Goal: Task Accomplishment & Management: Complete application form

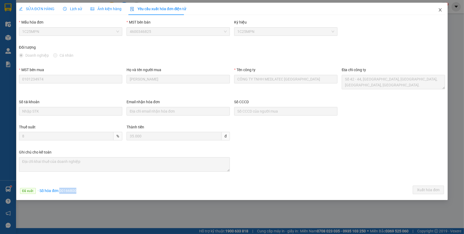
click at [441, 11] on icon "close" at bounding box center [440, 10] width 4 height 4
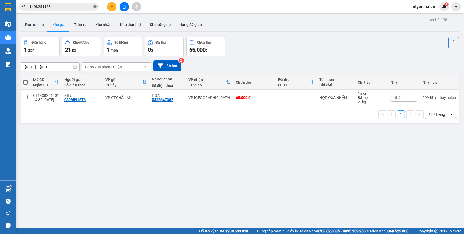
click at [96, 6] on icon "close-circle" at bounding box center [94, 6] width 3 height 3
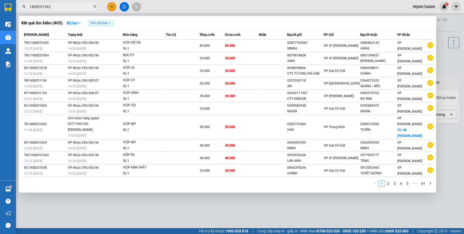
type input "1408251262"
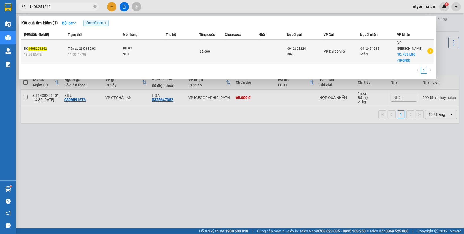
click at [86, 48] on span "Trên xe 29K-135.03" at bounding box center [82, 48] width 28 height 4
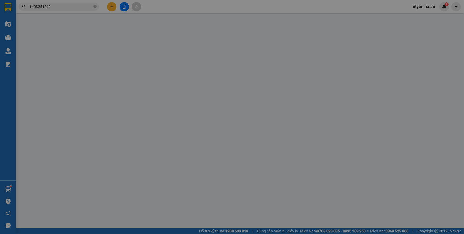
type input "0912608224"
type input "hiếu"
type input "0912454585"
type input "MẪN"
checkbox input "true"
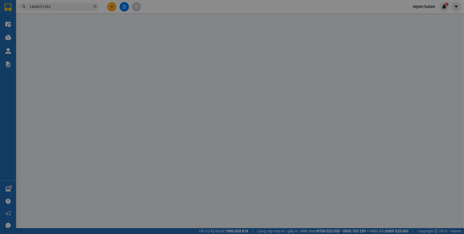
type input "479 LNQ (TRONG)"
type input "65.000"
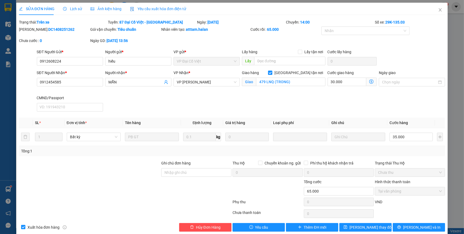
click at [148, 9] on span "Yêu cầu xuất hóa đơn điện tử" at bounding box center [158, 9] width 56 height 4
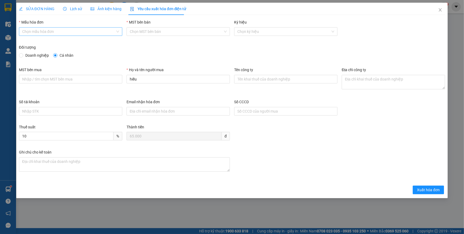
drag, startPoint x: 52, startPoint y: 31, endPoint x: 50, endPoint y: 35, distance: 4.3
click at [51, 32] on input "Mẫu hóa đơn" at bounding box center [68, 32] width 93 height 8
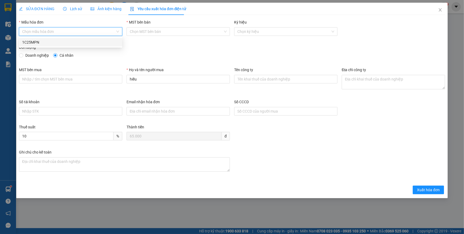
click at [29, 41] on div "1C25MPN" at bounding box center [70, 42] width 97 height 6
type input "8"
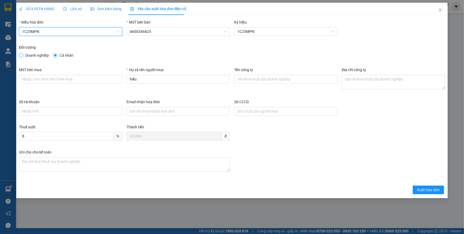
click at [22, 55] on input "Doanh nghiệp" at bounding box center [21, 55] width 4 height 4
radio input "true"
radio input "false"
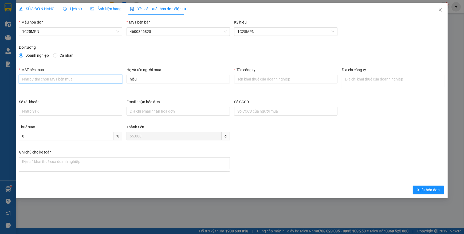
click at [53, 79] on input "MST bên mua" at bounding box center [70, 79] width 103 height 9
paste input "0110132665"
type input "0110132665"
click at [253, 81] on input "Tên công ty" at bounding box center [285, 79] width 103 height 9
paste input "CÔNG TY CỔ PHẦN THIẾT BỊ Y TẾ ONE"
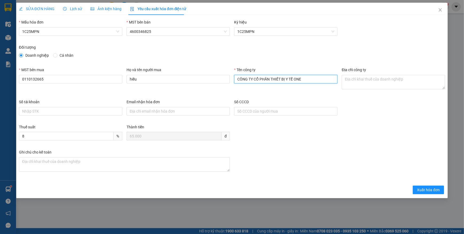
type input "CÔNG TY CỔ PHẦN THIẾT BỊ Y TẾ ONE"
click at [355, 81] on textarea "Địa chỉ công ty" at bounding box center [393, 82] width 103 height 14
paste textarea "Số nhà 49A, phố Hàng Bài, Phường Cửa Nam, Thành phố Hà Nội, Việt Nam."
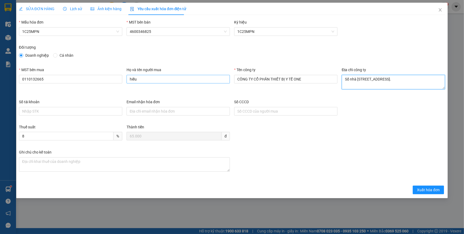
type textarea "Số nhà 49A, phố Hàng Bài, Phường Cửa Nam, Thành phố Hà Nội, Việt Nam."
click at [129, 79] on input "hiếu" at bounding box center [178, 79] width 103 height 9
type input "B"
click at [144, 83] on div "Họ và tên người mua Buif" at bounding box center [178, 76] width 103 height 19
click at [141, 79] on input "Buif" at bounding box center [178, 79] width 103 height 9
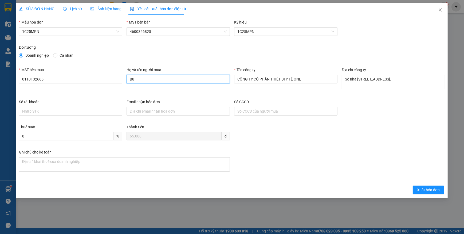
type input "B"
type input "Bùi Đức Hiếu"
click at [418, 188] on span "Xuất hóa đơn" at bounding box center [428, 190] width 23 height 6
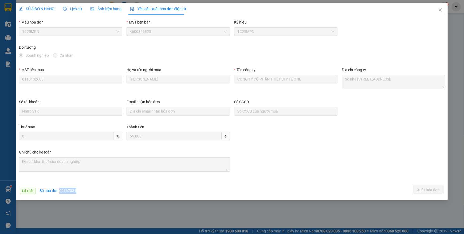
drag, startPoint x: 59, startPoint y: 190, endPoint x: 87, endPoint y: 190, distance: 27.8
click at [87, 190] on div "Đã xuất · Số hóa đơn: 00167031 Xuất hóa đơn" at bounding box center [232, 190] width 428 height 10
copy span "00167031"
click at [441, 10] on icon "close" at bounding box center [440, 9] width 3 height 3
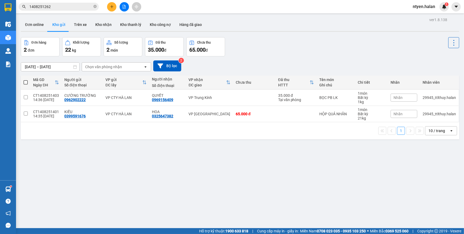
drag, startPoint x: 95, startPoint y: 6, endPoint x: 89, endPoint y: 7, distance: 6.4
click at [95, 6] on icon "close-circle" at bounding box center [94, 6] width 3 height 3
click at [77, 7] on input "text" at bounding box center [60, 7] width 63 height 6
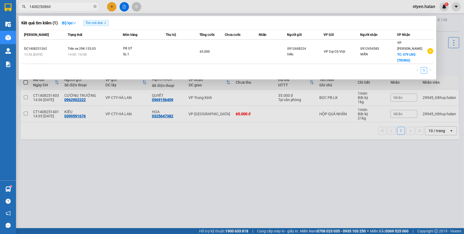
type input "1408250860"
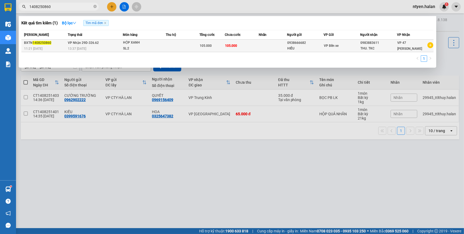
click at [108, 44] on td "VP Nhận 29D-326.62 13:37 - 14/08" at bounding box center [94, 46] width 56 height 13
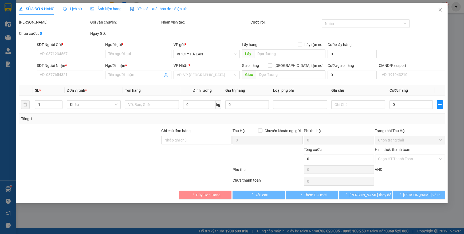
type input "0938666682"
type input "HIẾU"
type input "0983883611"
type input "THU. TKC"
type input "105.000"
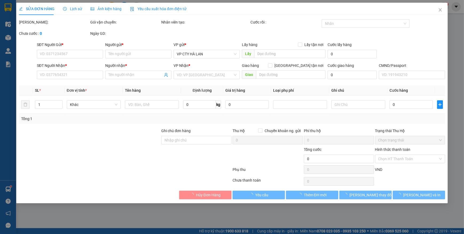
type input "105.000"
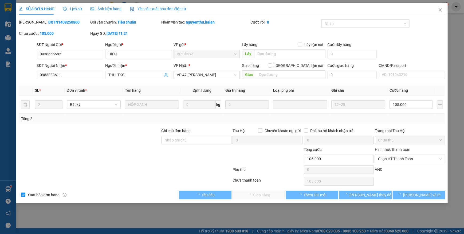
click at [160, 9] on span "Yêu cầu xuất hóa đơn điện tử" at bounding box center [158, 9] width 56 height 4
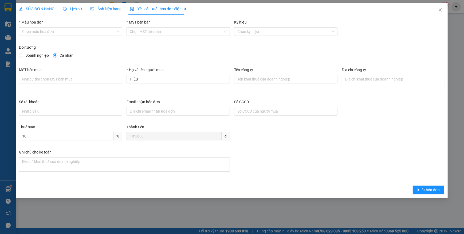
click at [37, 26] on div "Mẫu hóa đơn" at bounding box center [70, 23] width 103 height 8
click at [38, 31] on input "Mẫu hóa đơn" at bounding box center [68, 32] width 93 height 8
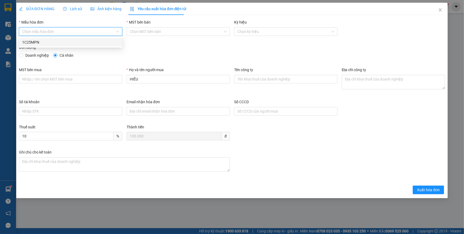
click at [40, 42] on div "1C25MPN" at bounding box center [70, 42] width 97 height 6
type input "8"
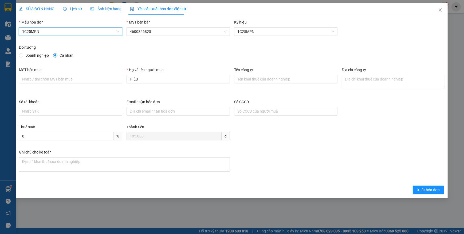
drag, startPoint x: 24, startPoint y: 56, endPoint x: 29, endPoint y: 62, distance: 7.6
click at [23, 56] on span "Doanh nghiệp" at bounding box center [37, 55] width 28 height 6
click at [23, 56] on input "Doanh nghiệp" at bounding box center [21, 55] width 4 height 4
radio input "true"
radio input "false"
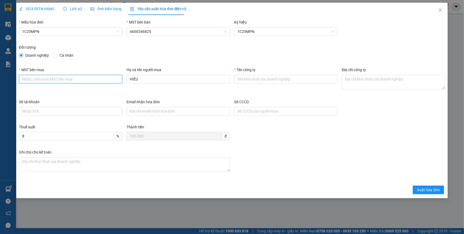
click at [62, 75] on input "MST bên mua" at bounding box center [70, 79] width 103 height 9
paste input "0101198807"
type input "0101198807"
click at [238, 80] on input "Tên công ty" at bounding box center [285, 79] width 103 height 9
paste input "CÔNG TY TNHH MICROTEC VIỆT NAM"
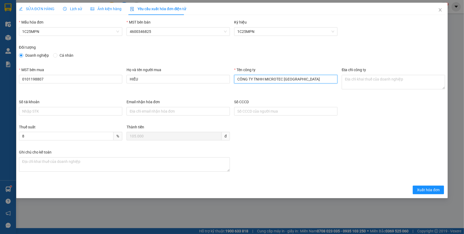
type input "CÔNG TY TNHH MICROTEC VIỆT NAM"
click at [357, 81] on textarea "Địa chỉ công ty" at bounding box center [393, 82] width 103 height 14
paste textarea "Tầng 5A, 5, 9, 12 số 194 phố Trần Quang Khải, Phường Hoàn Kiếm, Thành phố Hà Nộ…"
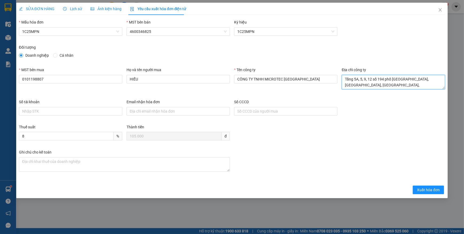
type textarea "Tầng 5A, 5, 9, 12 số 194 phố Trần Quang Khải, Phường Hoàn Kiếm, Thành phố Hà Nộ…"
click at [37, 10] on span "SỬA ĐƠN HÀNG" at bounding box center [37, 9] width 36 height 4
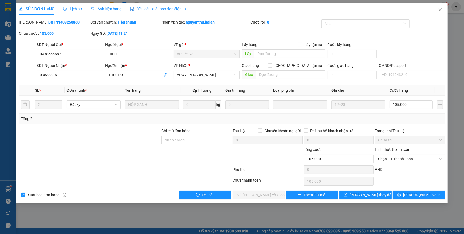
click at [150, 8] on span "Yêu cầu xuất hóa đơn điện tử" at bounding box center [158, 9] width 56 height 4
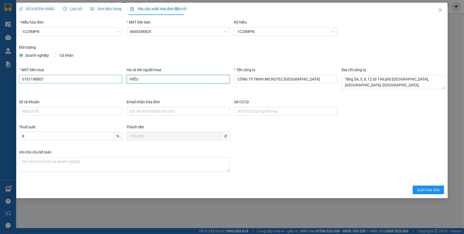
drag, startPoint x: 147, startPoint y: 76, endPoint x: 117, endPoint y: 80, distance: 29.6
click at [117, 80] on div "MST bên mua 0101198807 Họ và tên người mua HIẾU Tên công ty CÔNG TY TNHH MICROT…" at bounding box center [232, 83] width 430 height 32
click at [112, 88] on div "MST bên mua 0101198807" at bounding box center [71, 83] width 108 height 32
click at [137, 79] on input "Thu" at bounding box center [178, 79] width 103 height 9
type input "THU.TKC"
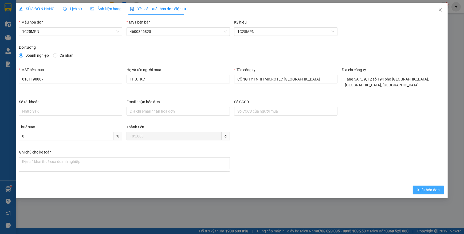
click at [423, 188] on span "Xuất hóa đơn" at bounding box center [428, 190] width 23 height 6
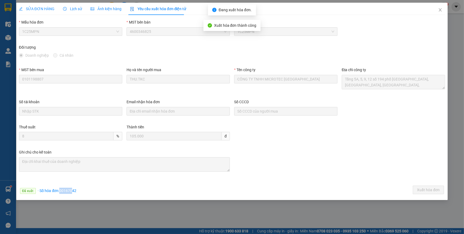
drag, startPoint x: 59, startPoint y: 193, endPoint x: 71, endPoint y: 190, distance: 12.0
click at [71, 190] on div "Đã xuất · Số hóa đơn: 00167042" at bounding box center [48, 190] width 56 height 6
click at [72, 190] on span "· Số hóa đơn: 00167042" at bounding box center [57, 190] width 39 height 4
drag, startPoint x: 60, startPoint y: 190, endPoint x: 85, endPoint y: 193, distance: 25.8
click at [85, 193] on div "Đã xuất · Số hóa đơn: 00167042 Xuất hóa đơn" at bounding box center [232, 190] width 428 height 10
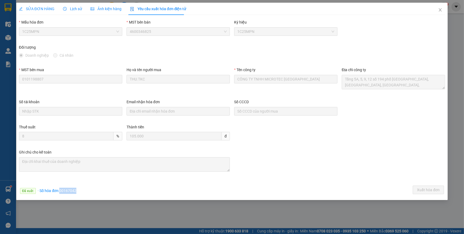
copy span "00167042"
click at [440, 9] on icon "close" at bounding box center [440, 10] width 4 height 4
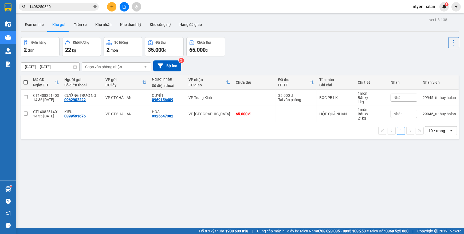
click at [94, 6] on icon "close-circle" at bounding box center [94, 6] width 3 height 3
click at [85, 6] on input "text" at bounding box center [60, 7] width 63 height 6
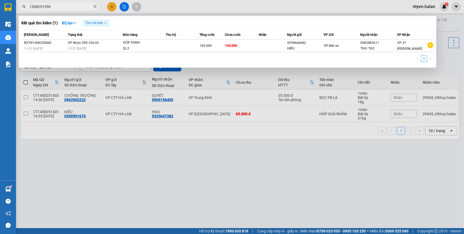
type input "1308251559"
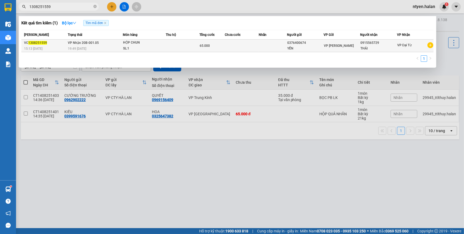
click at [87, 45] on span "VP Nhận 20B-001.05" at bounding box center [83, 42] width 31 height 4
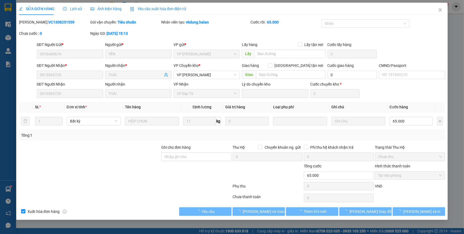
type input "0376400674"
type input "YẾN"
type input "0915565729"
type input "THÁI"
type input "65.000"
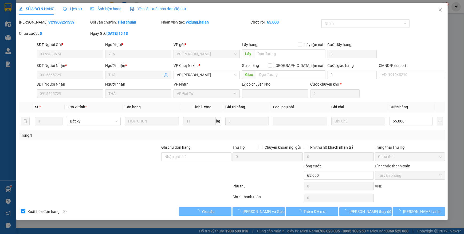
drag, startPoint x: 162, startPoint y: 8, endPoint x: 149, endPoint y: 14, distance: 14.0
click at [161, 8] on span "Yêu cầu xuất hóa đơn điện tử" at bounding box center [158, 9] width 56 height 4
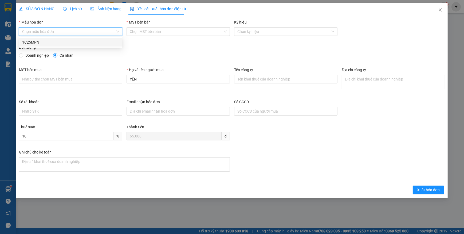
click at [41, 32] on input "Mẫu hóa đơn" at bounding box center [68, 32] width 93 height 8
click at [31, 40] on div "1C25MPN" at bounding box center [70, 42] width 97 height 6
type input "8"
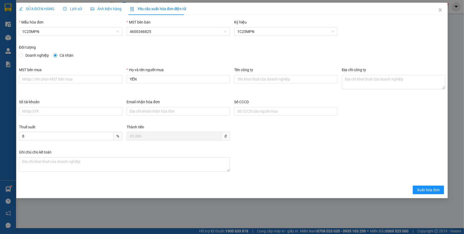
drag, startPoint x: 24, startPoint y: 55, endPoint x: 23, endPoint y: 60, distance: 4.7
click at [24, 55] on span "Doanh nghiệp" at bounding box center [37, 55] width 28 height 6
click at [23, 55] on input "Doanh nghiệp" at bounding box center [21, 55] width 4 height 4
radio input "true"
radio input "false"
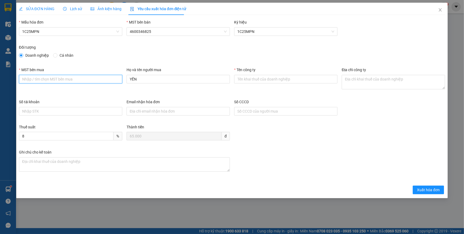
click at [61, 80] on input "MST bên mua" at bounding box center [70, 79] width 103 height 9
paste input "0110887698"
type input "0110887698"
click at [254, 79] on input "Tên công ty" at bounding box center [285, 79] width 103 height 9
paste input "CÔNG TY CỔ PHẦN TẬP ĐOÀN GLOBAL GALAXY"
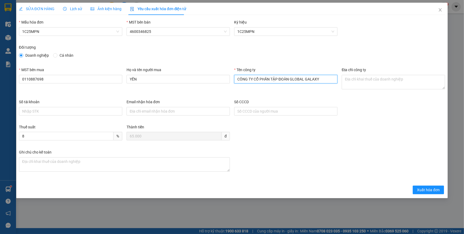
type input "CÔNG TY CỔ PHẦN TẬP ĐOÀN GLOBAL GALAXY"
click at [350, 77] on textarea "Địa chỉ công ty" at bounding box center [393, 82] width 103 height 14
paste textarea "Số 5, Ngõ 43, Đường Cổ Nhuế, Phường Đông Ngạc, Thành phố Hà Nội, Việt Nam."
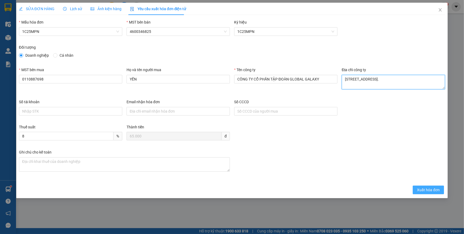
type textarea "Số 5, Ngõ 43, Đường Cổ Nhuế, Phường Đông Ngạc, Thành phố Hà Nội, Việt Nam."
click at [425, 192] on button "Xuất hóa đơn" at bounding box center [428, 189] width 31 height 9
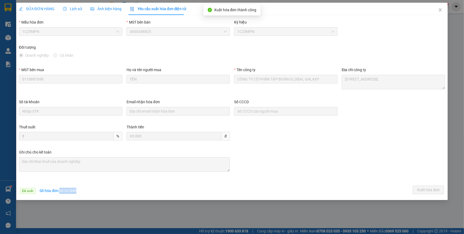
drag, startPoint x: 59, startPoint y: 189, endPoint x: 88, endPoint y: 189, distance: 28.3
click at [88, 189] on div "Đã xuất · Số hóa đơn: 00167049 Xuất hóa đơn" at bounding box center [232, 190] width 428 height 10
copy span "00167049"
click at [440, 11] on icon "close" at bounding box center [440, 9] width 3 height 3
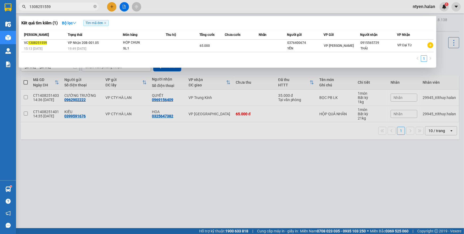
click at [95, 6] on icon "close-circle" at bounding box center [94, 6] width 3 height 3
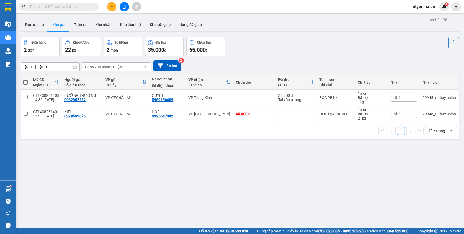
click at [64, 1] on div "Kết quả tìm kiếm ( 1 ) Bộ lọc Tìm mã đơn Mã ĐH Trạng thái Món hàng Thu hộ Tổng …" at bounding box center [232, 6] width 464 height 13
click at [68, 5] on input "text" at bounding box center [60, 7] width 63 height 6
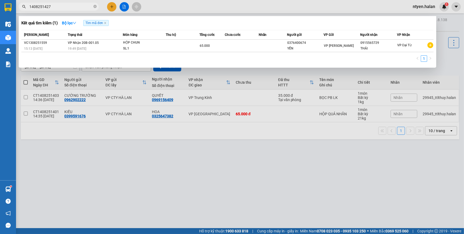
type input "1408251427"
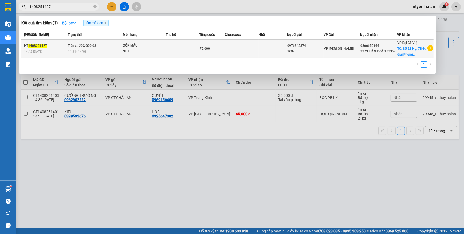
click at [112, 46] on td "Trên xe 20G-000.03 14:31 - 14/08" at bounding box center [94, 49] width 56 height 18
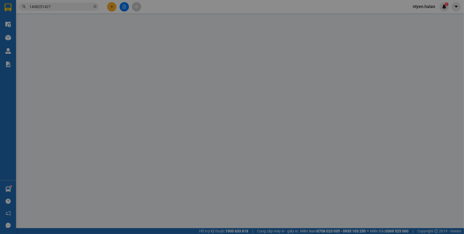
type input "0976345374"
type input "SƠN"
type input "0866650166"
type input "TT CHUẨN ĐOÁN TYTW"
checkbox input "true"
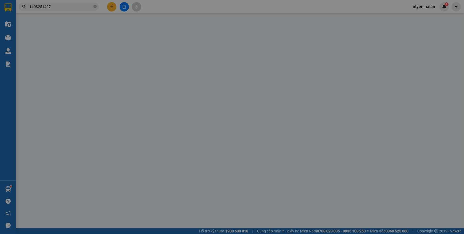
type input "SỐ 28 Ng. 78 Đ. Giải Phóng, Phương Mai, Đống Đa, Hà Nội, Việt Nam"
type input "75.000"
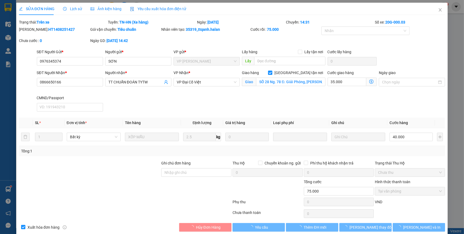
click at [146, 7] on span "Yêu cầu xuất hóa đơn điện tử" at bounding box center [158, 9] width 56 height 4
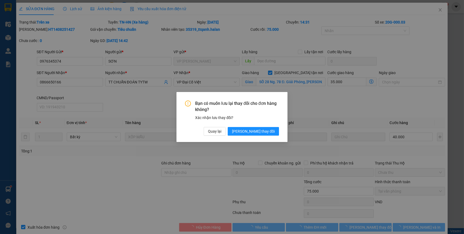
click at [261, 130] on span "Lưu thay đổi" at bounding box center [253, 131] width 43 height 6
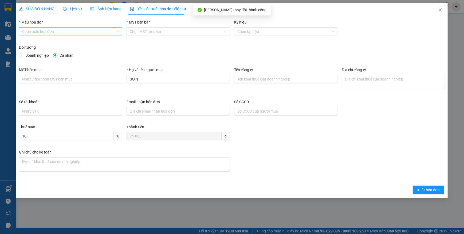
click at [32, 30] on input "Mẫu hóa đơn" at bounding box center [68, 32] width 93 height 8
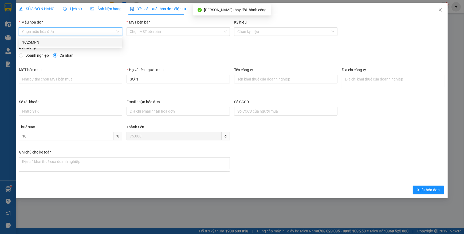
click at [36, 43] on div "1C25MPN" at bounding box center [70, 42] width 97 height 6
type input "8"
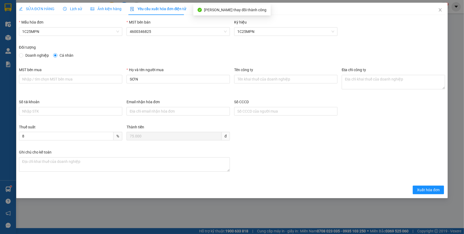
click at [24, 54] on span "Doanh nghiệp" at bounding box center [37, 55] width 28 height 6
click at [23, 54] on input "Doanh nghiệp" at bounding box center [21, 55] width 4 height 4
radio input "true"
radio input "false"
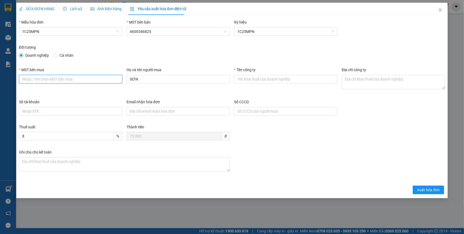
drag, startPoint x: 43, startPoint y: 80, endPoint x: 40, endPoint y: 81, distance: 3.0
click at [42, 80] on input "MST bên mua" at bounding box center [70, 79] width 103 height 9
paste input "4601640280"
type input "4601640280"
click at [261, 81] on input "Tên công ty" at bounding box center [285, 79] width 103 height 9
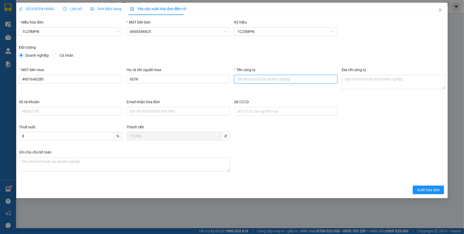
paste input "Chi cục Chăn nuôi, Thú y và Thuỷ sản tỉnh Thái Nguyên"
type input "Chi cục Chăn nuôi, Thú y và Thuỷ sản tỉnh Thái Nguyên"
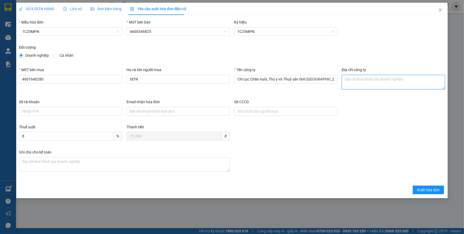
click at [354, 81] on textarea "Địa chỉ công ty" at bounding box center [393, 82] width 103 height 14
paste textarea "Số 726, đường Lương Ngọc Quyến, Phường Phan Đình Phùng, Tỉnh Thái Nguyên, Việt …"
type textarea "Số 726, đường Lương Ngọc Quyến, Phường Phan Đình Phùng, Tỉnh Thái Nguyên, Việt …"
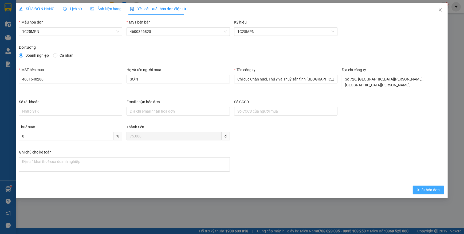
click at [424, 189] on span "Xuất hóa đơn" at bounding box center [428, 190] width 23 height 6
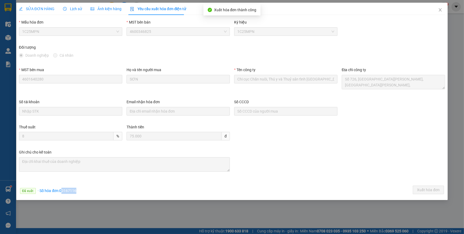
drag, startPoint x: 61, startPoint y: 190, endPoint x: 83, endPoint y: 190, distance: 21.6
click at [83, 190] on div "Đã xuất · Số hóa đơn: 00167116 Xuất hóa đơn" at bounding box center [232, 190] width 428 height 10
drag, startPoint x: 83, startPoint y: 190, endPoint x: 77, endPoint y: 191, distance: 5.1
click at [77, 191] on div "Đã xuất · Số hóa đơn: 00167116 Xuất hóa đơn" at bounding box center [232, 190] width 428 height 10
copy span "00167116"
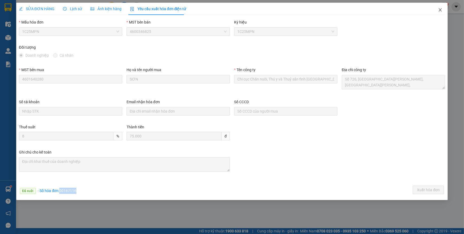
drag, startPoint x: 442, startPoint y: 9, endPoint x: 104, endPoint y: 15, distance: 337.6
click at [441, 9] on icon "close" at bounding box center [440, 10] width 4 height 4
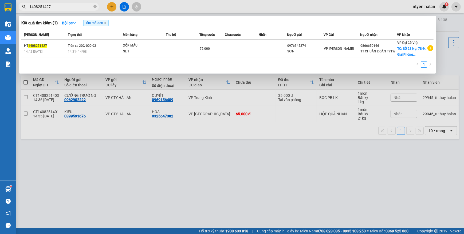
drag, startPoint x: 95, startPoint y: 7, endPoint x: 76, endPoint y: 7, distance: 18.7
click at [93, 7] on icon "close-circle" at bounding box center [94, 6] width 3 height 3
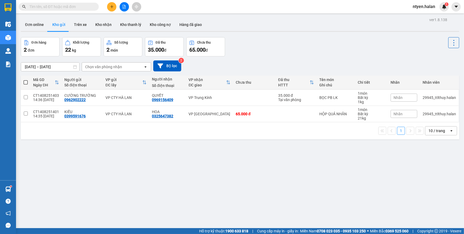
click at [76, 7] on input "text" at bounding box center [60, 7] width 63 height 6
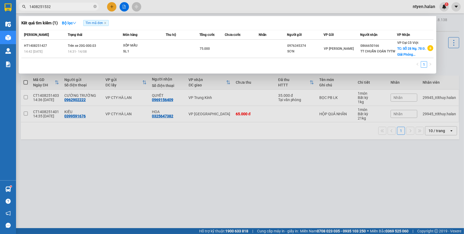
type input "1408251532"
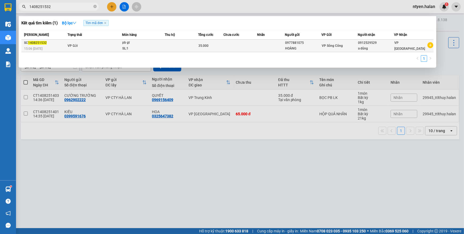
click at [79, 45] on td "VP Gửi" at bounding box center [94, 46] width 56 height 13
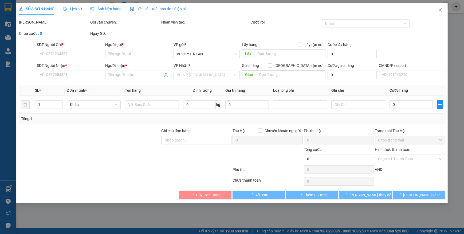
type input "0977881075"
type input "HOÀNG"
type input "0912529529"
type input "a dũng"
type input "35.000"
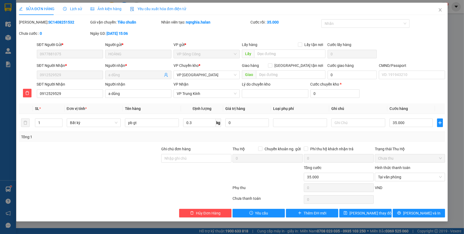
click at [159, 5] on div "Yêu cầu xuất hóa đơn điện tử" at bounding box center [158, 9] width 56 height 12
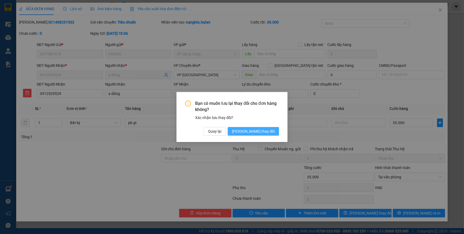
click at [257, 131] on span "Lưu thay đổi" at bounding box center [253, 131] width 43 height 6
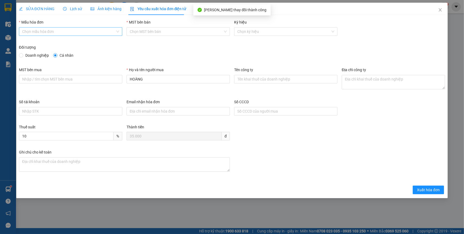
click at [38, 32] on input "Mẫu hóa đơn" at bounding box center [68, 32] width 93 height 8
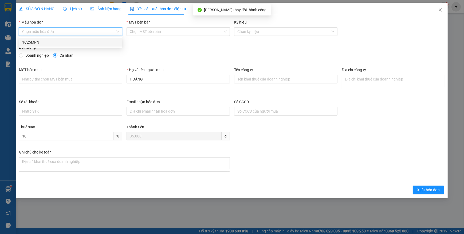
click at [32, 43] on div "1C25MPN" at bounding box center [70, 42] width 97 height 6
type input "8"
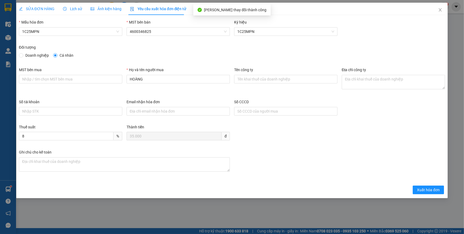
click at [24, 55] on span "Doanh nghiệp" at bounding box center [37, 55] width 28 height 6
click at [23, 55] on input "Doanh nghiệp" at bounding box center [21, 55] width 4 height 4
radio input "true"
radio input "false"
click at [32, 85] on div "MST bên mua" at bounding box center [70, 76] width 103 height 19
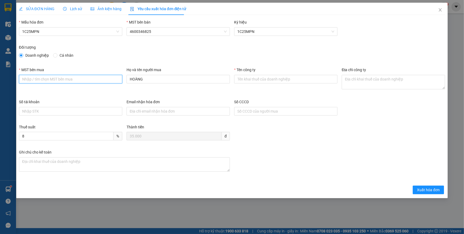
click at [34, 80] on input "MST bên mua" at bounding box center [70, 79] width 103 height 9
click at [46, 77] on input "MST bên mua" at bounding box center [70, 79] width 103 height 9
paste input "0101338571"
type input "0101338571"
click at [259, 78] on input "Tên công ty" at bounding box center [285, 79] width 103 height 9
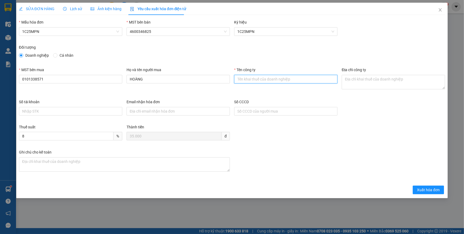
paste input "CÔNG TY CỔ PHẦN VIMECO"
type input "CÔNG TY CỔ PHẦN VIMECO"
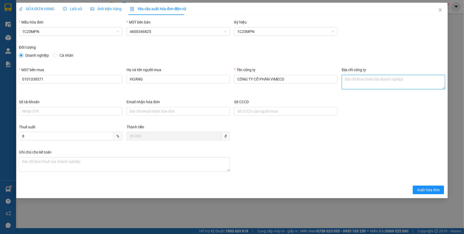
click at [365, 81] on textarea "Địa chỉ công ty" at bounding box center [393, 82] width 103 height 14
paste textarea "Lô E9, đường Phạm Hùng, Phường Yên Hòa, Thành phố Hà Nội, Việt Nam."
type textarea "Lô E9, đường Phạm Hùng, Phường Yên Hòa, Thành phố Hà Nội, Việt Nam."
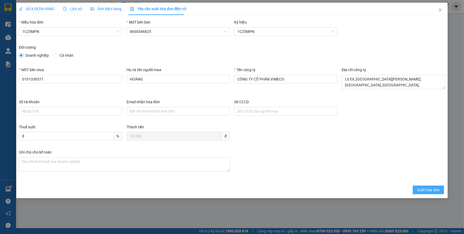
click at [418, 190] on span "Xuất hóa đơn" at bounding box center [428, 190] width 23 height 6
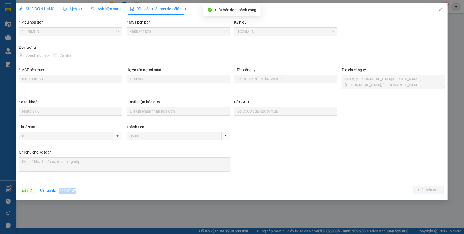
drag, startPoint x: 59, startPoint y: 190, endPoint x: 94, endPoint y: 191, distance: 35.0
click at [94, 191] on div "Đã xuất · Số hóa đơn: 00167187 Xuất hóa đơn" at bounding box center [232, 190] width 428 height 10
copy span "00167187"
click at [438, 12] on span "Close" at bounding box center [440, 10] width 15 height 15
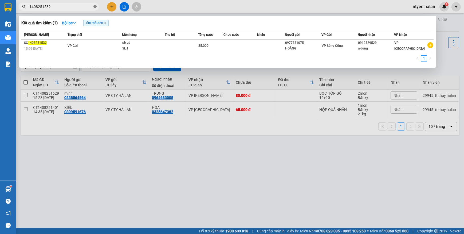
drag, startPoint x: 93, startPoint y: 7, endPoint x: 82, endPoint y: 7, distance: 11.2
click at [93, 7] on span "1408251532" at bounding box center [59, 7] width 80 height 8
click at [95, 7] on icon "close-circle" at bounding box center [94, 6] width 3 height 3
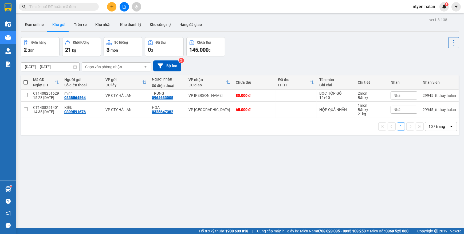
click at [87, 7] on input "text" at bounding box center [60, 7] width 63 height 6
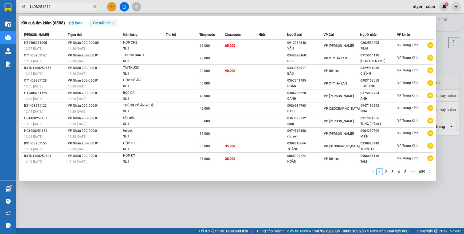
type input "1408251612"
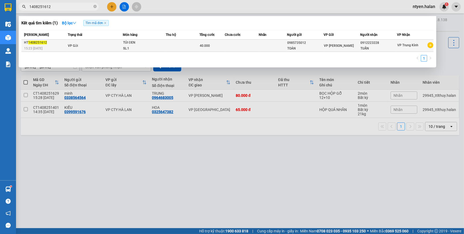
click at [76, 43] on td "VP Gửi" at bounding box center [94, 46] width 56 height 12
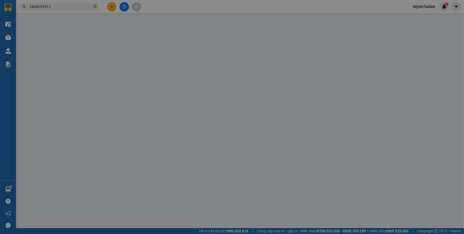
type input "0985735012"
type input "TOẢN"
type input "0912223228"
type input "TUẤN"
type input "40.000"
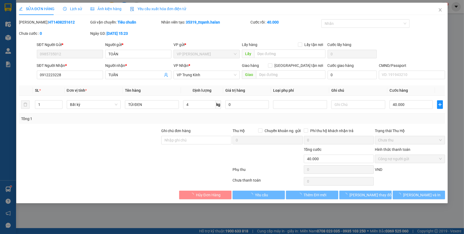
click at [147, 7] on span "Yêu cầu xuất hóa đơn điện tử" at bounding box center [158, 9] width 56 height 4
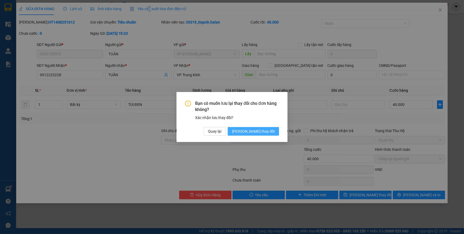
drag, startPoint x: 262, startPoint y: 131, endPoint x: 232, endPoint y: 117, distance: 32.7
click at [261, 131] on span "Lưu thay đổi" at bounding box center [253, 131] width 43 height 6
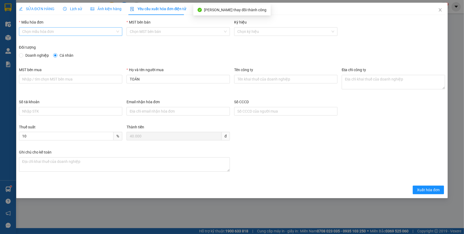
click at [32, 31] on input "Mẫu hóa đơn" at bounding box center [68, 32] width 93 height 8
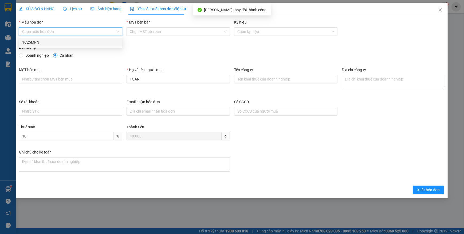
click at [25, 44] on div "1C25MPN" at bounding box center [70, 42] width 97 height 6
type input "8"
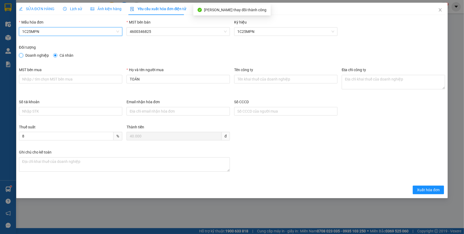
click at [22, 56] on input "Doanh nghiệp" at bounding box center [21, 55] width 4 height 4
radio input "true"
radio input "false"
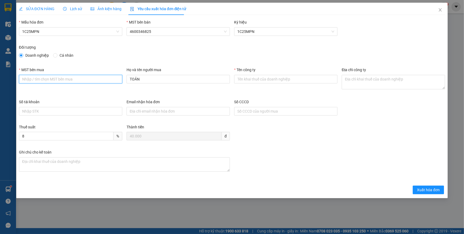
click at [33, 80] on input "MST bên mua" at bounding box center [70, 79] width 103 height 9
click at [50, 76] on input "MST bên mua" at bounding box center [70, 79] width 103 height 9
paste input "4601039023-001"
type input "4601039023-001"
click at [269, 78] on input "Tên công ty" at bounding box center [285, 79] width 103 height 9
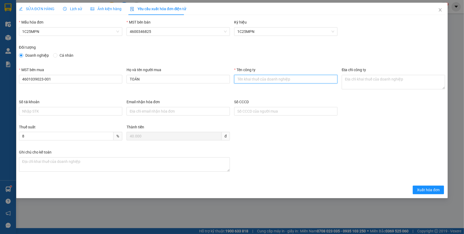
paste input "BỆNH VIỆN QUỐC TẾ THÁI NGUYÊN - CHI NHÁNH CÔNG TY CỔ PHẦN TẬP ĐOÀN BỆNH VIỆN TNH"
type input "BỆNH VIỆN QUỐC TẾ THÁI NGUYÊN - CHI NHÁNH CÔNG TY CỔ PHẦN TẬP ĐOÀN BỆNH VIỆN TNH"
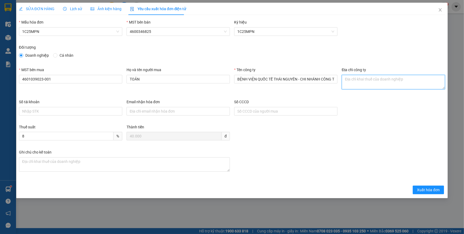
click at [350, 79] on textarea "Địa chỉ công ty" at bounding box center [393, 82] width 103 height 14
paste textarea "Số nhà 328, Lương Ngọc Quyến, tổ 2, Phường Phan Đình Phùng, Tỉnh Thái Nguyên, V…"
type textarea "Số nhà 328, Lương Ngọc Quyến, tổ 2, Phường Phan Đình Phùng, Tỉnh Thái Nguyên, V…"
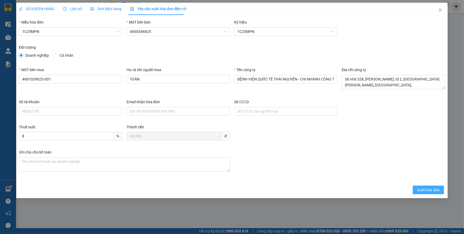
click at [422, 190] on span "Xuất hóa đơn" at bounding box center [428, 190] width 23 height 6
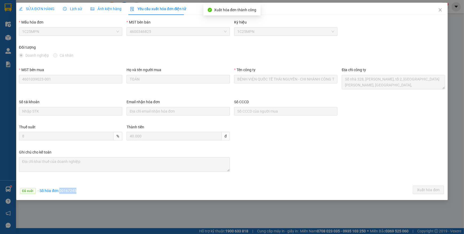
drag, startPoint x: 58, startPoint y: 189, endPoint x: 98, endPoint y: 190, distance: 39.8
click at [98, 190] on div "Đã xuất · Số hóa đơn: 00167245 Xuất hóa đơn" at bounding box center [232, 190] width 428 height 10
copy span "00167245"
